Goal: Information Seeking & Learning: Understand process/instructions

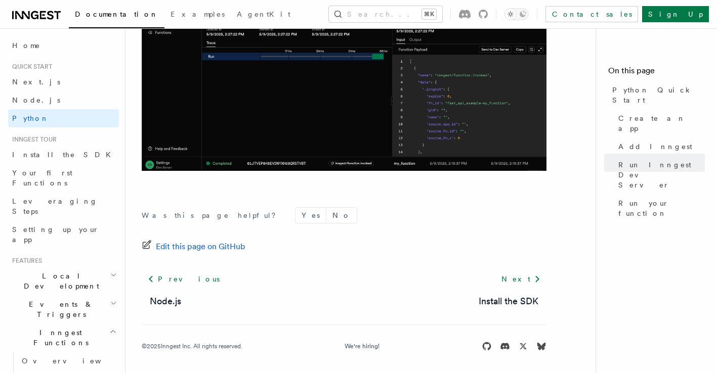
scroll to position [2185, 0]
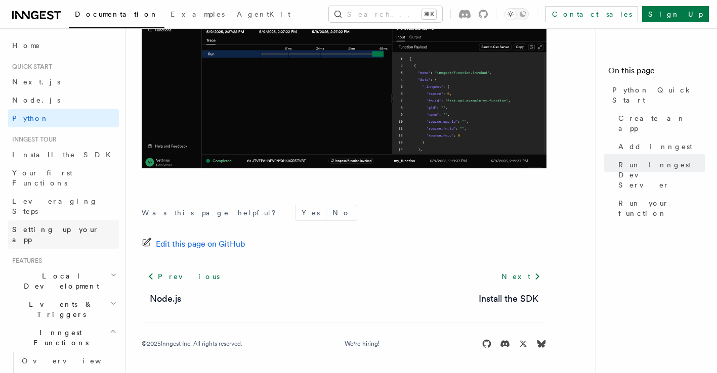
click at [73, 226] on span "Setting up your app" at bounding box center [55, 235] width 87 height 18
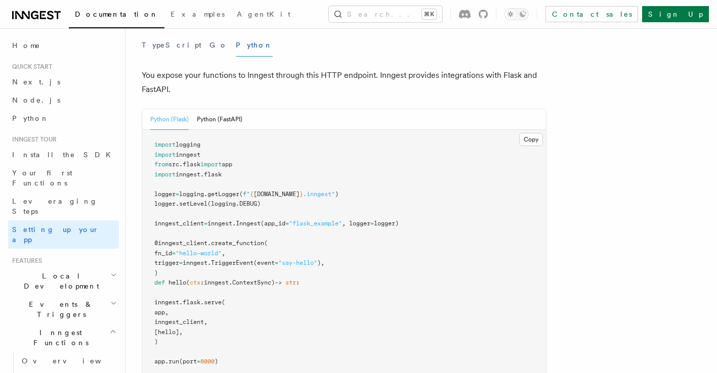
scroll to position [412, 0]
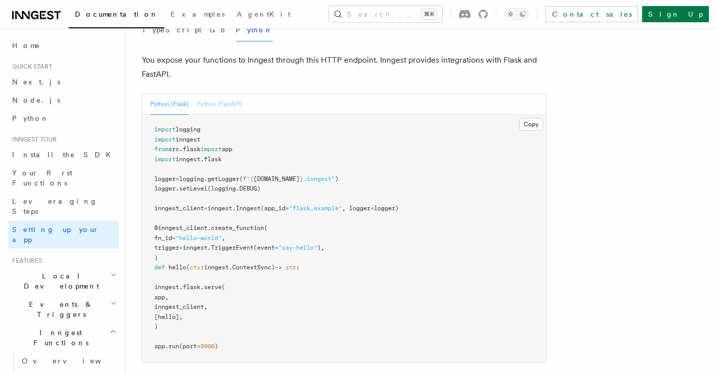
click at [224, 94] on button "Python (FastAPI)" at bounding box center [220, 104] width 46 height 21
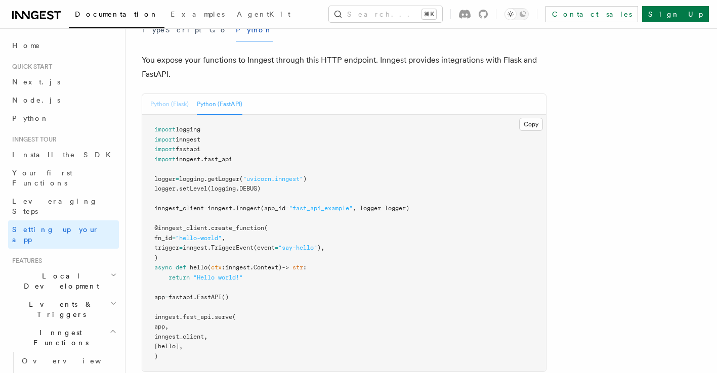
click at [187, 94] on button "Python (Flask)" at bounding box center [169, 104] width 38 height 21
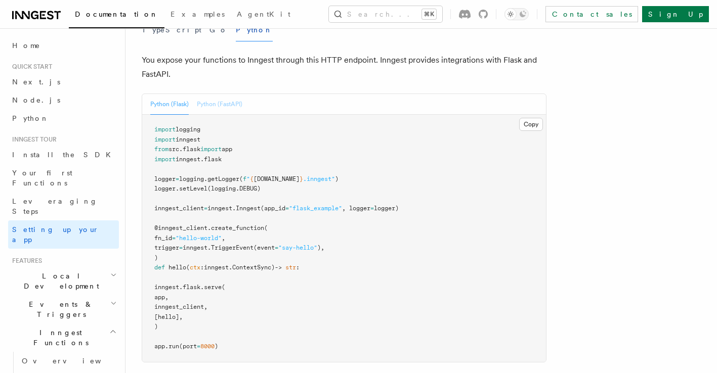
click at [212, 94] on button "Python (FastAPI)" at bounding box center [220, 104] width 46 height 21
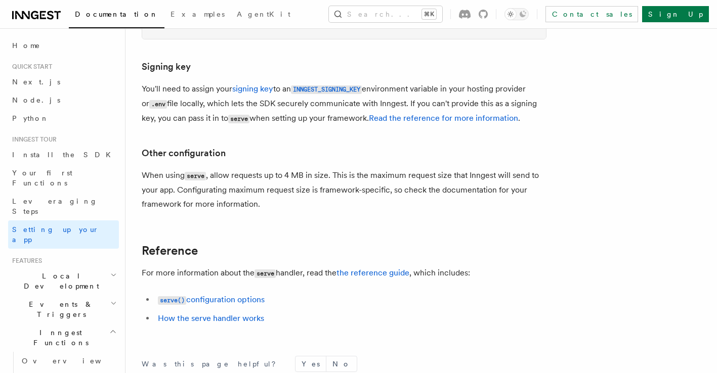
scroll to position [746, 0]
click at [227, 294] on link "serve() configuration options" at bounding box center [211, 299] width 107 height 10
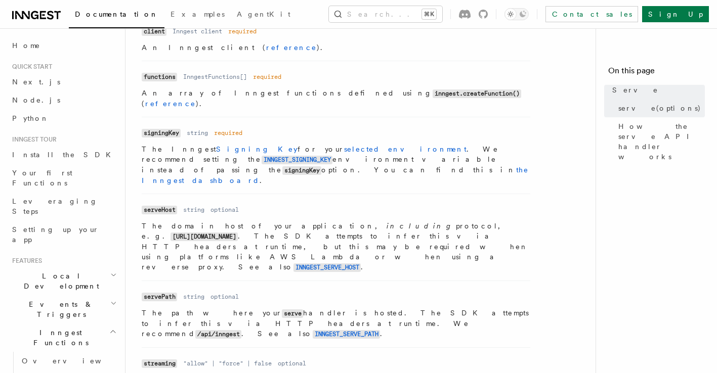
scroll to position [437, 0]
drag, startPoint x: 272, startPoint y: 197, endPoint x: 297, endPoint y: 197, distance: 25.8
click at [297, 220] on p "The domain host of your application, including protocol, e.g. https://myapp.com…" at bounding box center [336, 246] width 388 height 52
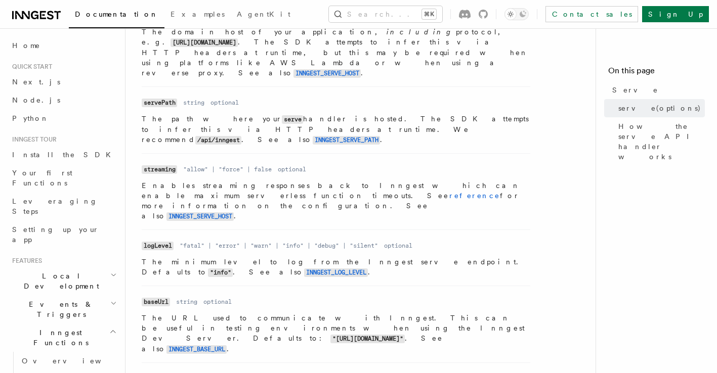
scroll to position [680, 0]
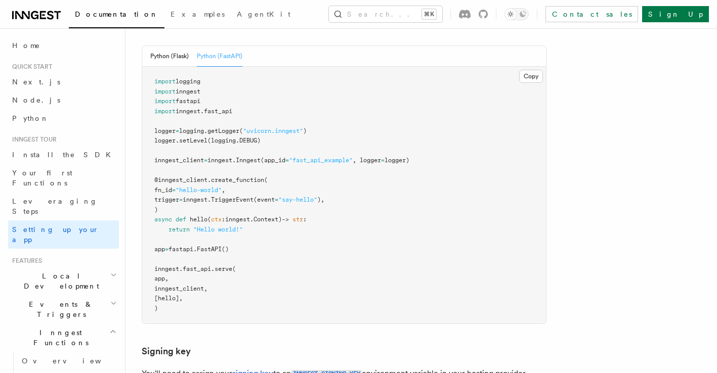
scroll to position [437, 0]
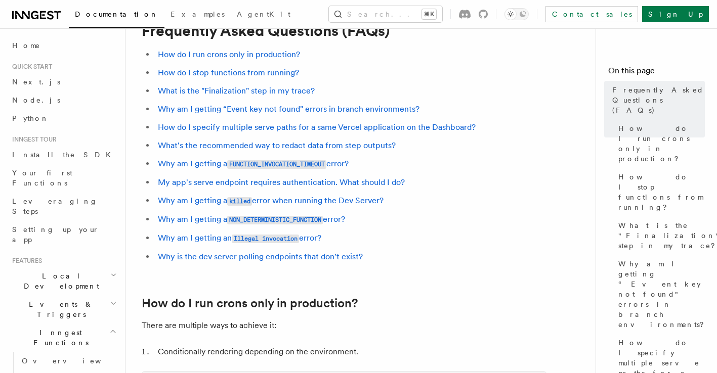
scroll to position [34, 0]
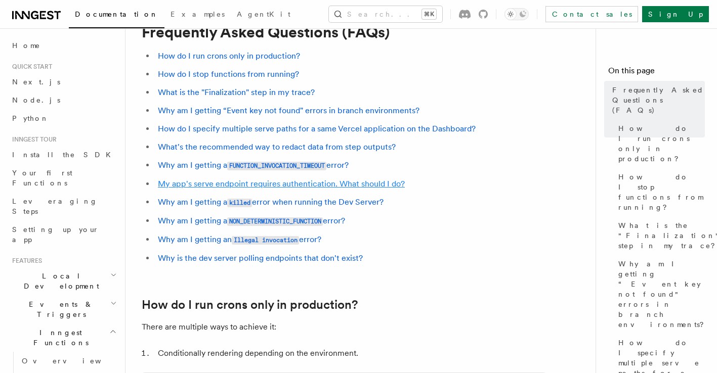
click at [373, 186] on link "My app's serve endpoint requires authentication. What should I do?" at bounding box center [281, 184] width 247 height 10
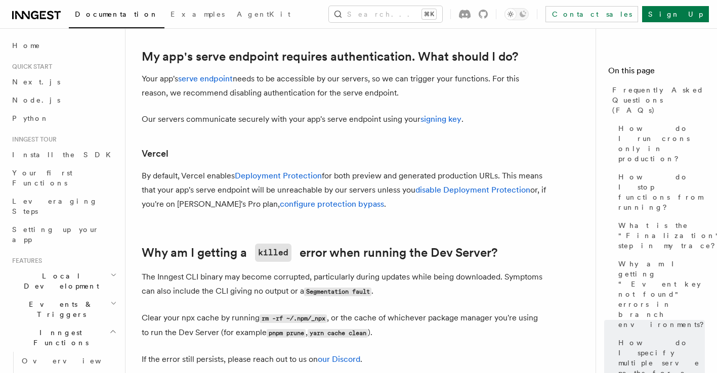
scroll to position [1193, 0]
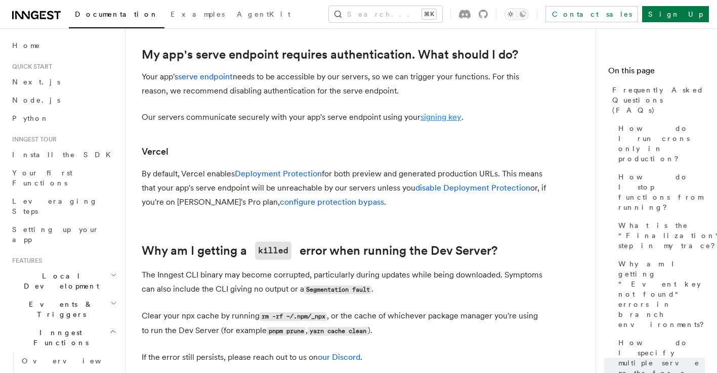
click at [438, 120] on link "signing key" at bounding box center [440, 117] width 41 height 10
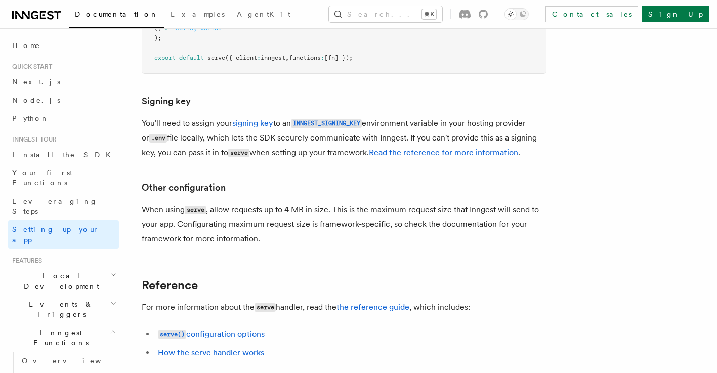
scroll to position [9173, 0]
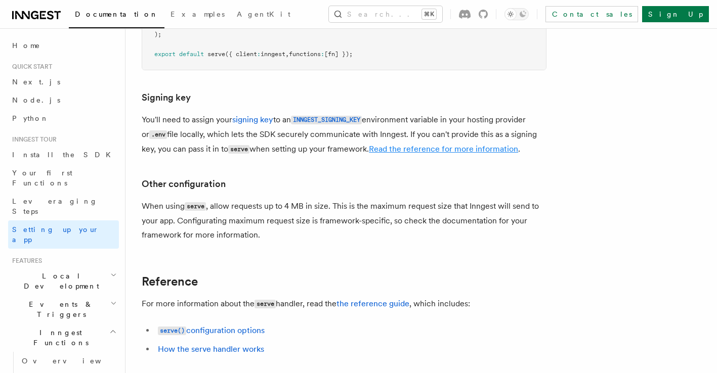
click at [430, 144] on link "Read the reference for more information" at bounding box center [443, 149] width 149 height 10
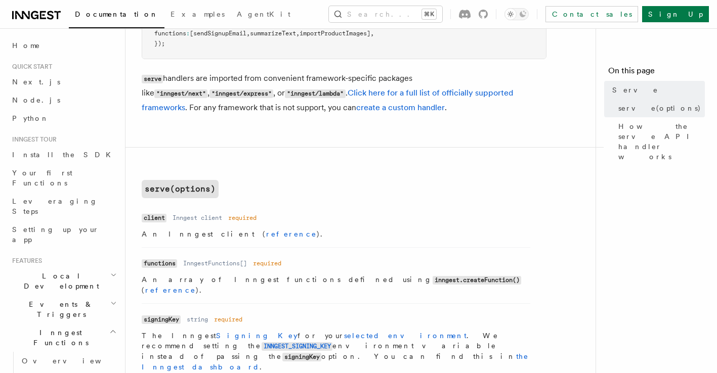
scroll to position [331, 0]
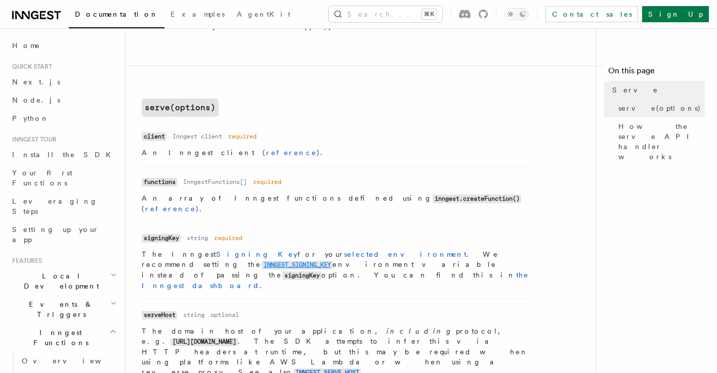
click at [332, 261] on code "INNGEST_SIGNING_KEY" at bounding box center [297, 265] width 71 height 9
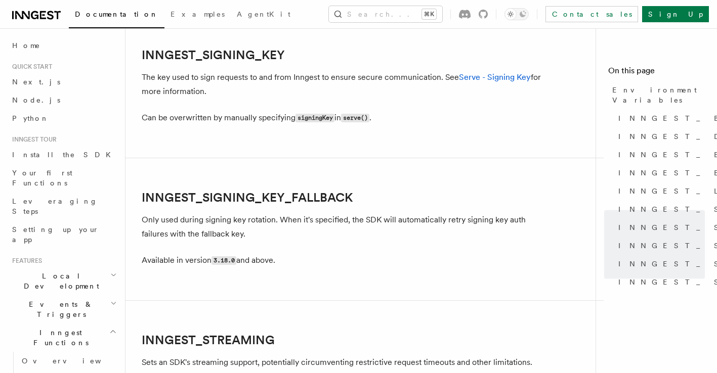
scroll to position [1781, 0]
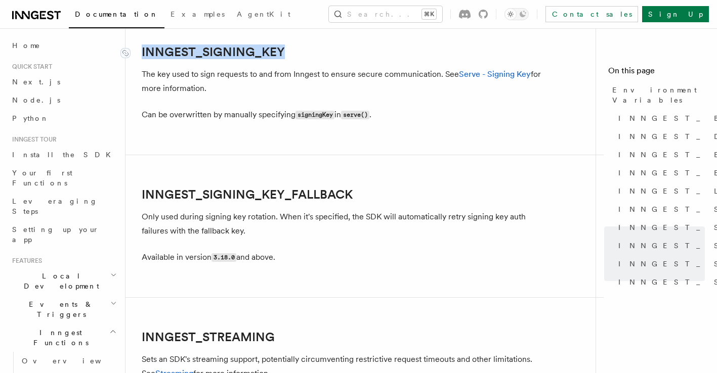
drag, startPoint x: 294, startPoint y: 54, endPoint x: 143, endPoint y: 57, distance: 151.8
click at [143, 57] on h2 "INNGEST_SIGNING_KEY" at bounding box center [344, 52] width 405 height 14
copy link "INNGEST_SIGNING_KEY"
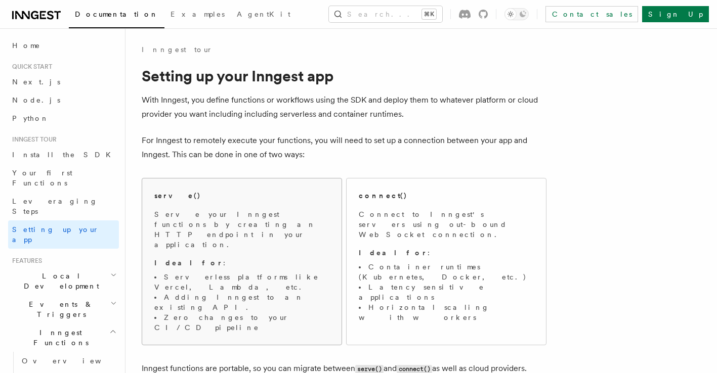
click at [215, 222] on p "Serve your Inngest functions by creating an HTTP endpoint in your application." at bounding box center [241, 229] width 175 height 40
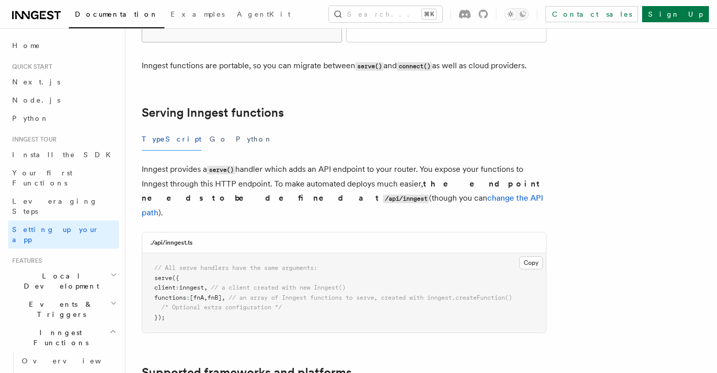
scroll to position [310, 0]
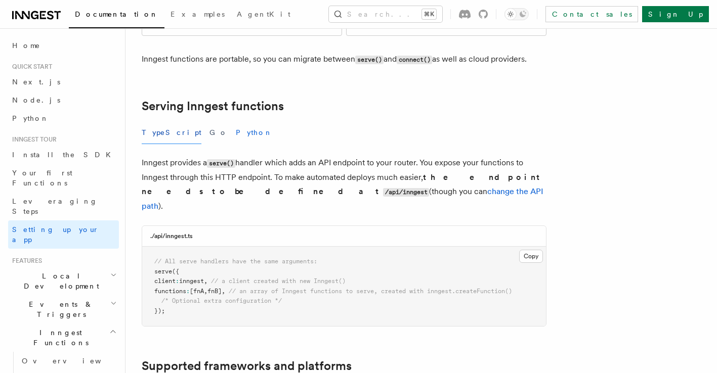
click at [236, 121] on button "Python" at bounding box center [254, 132] width 37 height 23
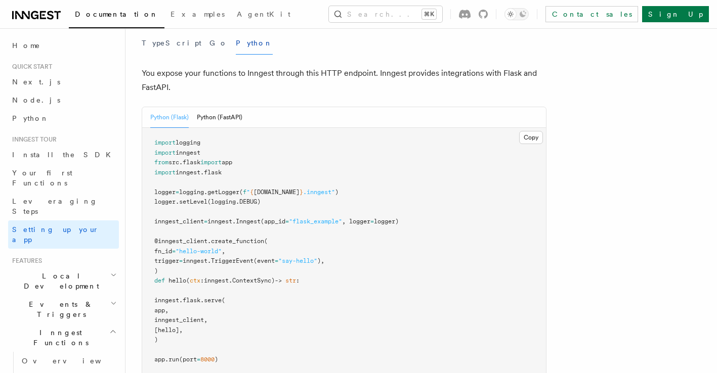
scroll to position [417, 0]
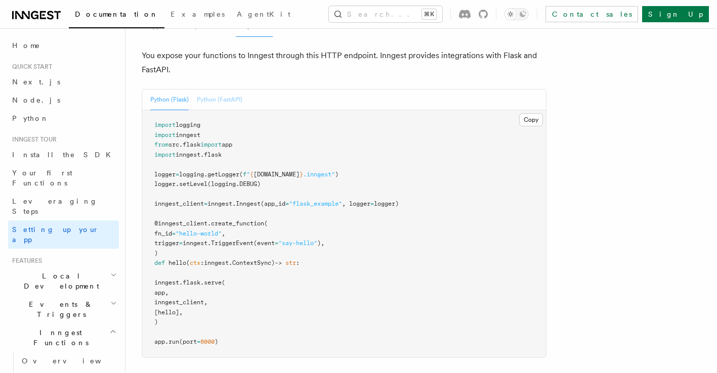
click at [221, 90] on button "Python (FastAPI)" at bounding box center [220, 100] width 46 height 21
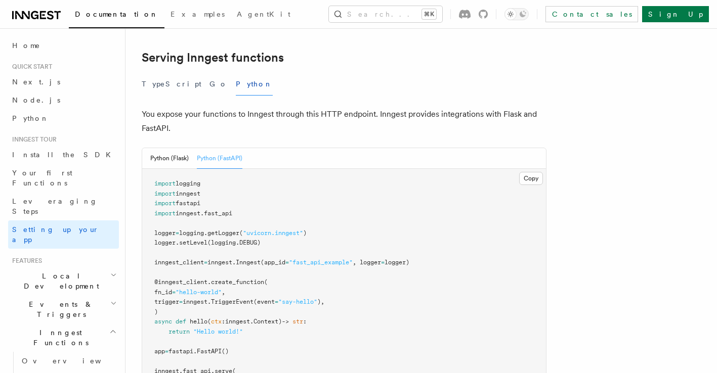
scroll to position [353, 0]
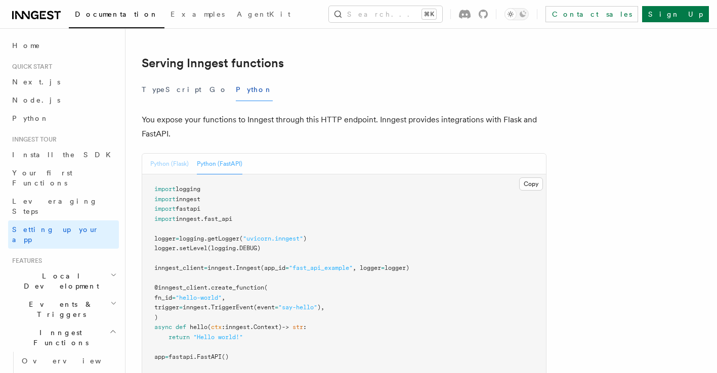
click at [162, 154] on button "Python (Flask)" at bounding box center [169, 164] width 38 height 21
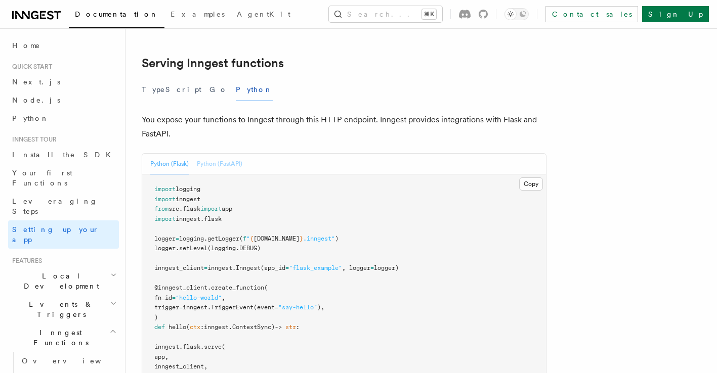
click at [216, 154] on button "Python (FastAPI)" at bounding box center [220, 164] width 46 height 21
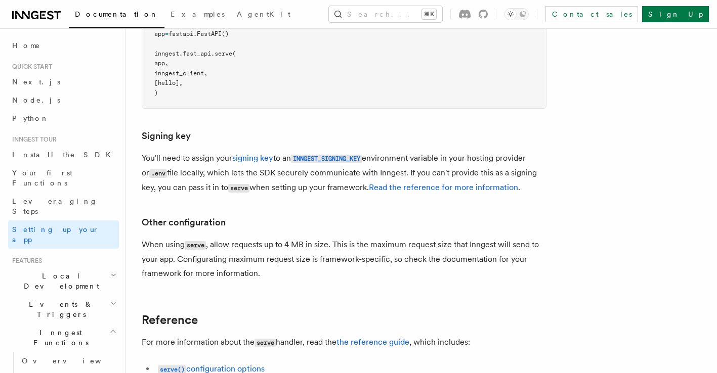
scroll to position [676, 0]
click at [217, 364] on link "serve() configuration options" at bounding box center [211, 369] width 107 height 10
